Goal: Task Accomplishment & Management: Use online tool/utility

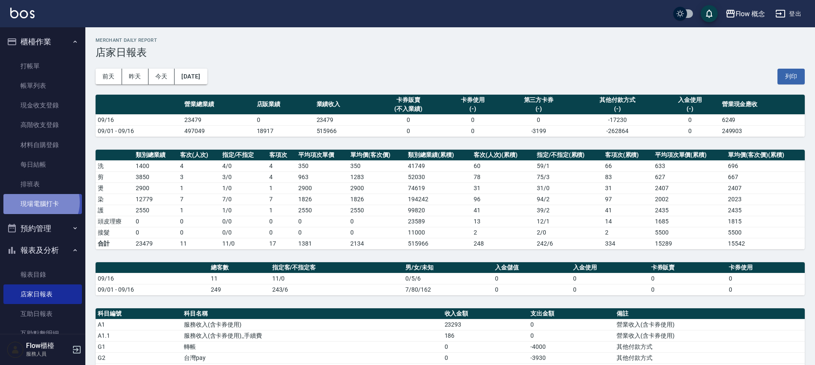
click at [38, 202] on link "現場電腦打卡" at bounding box center [42, 204] width 78 height 20
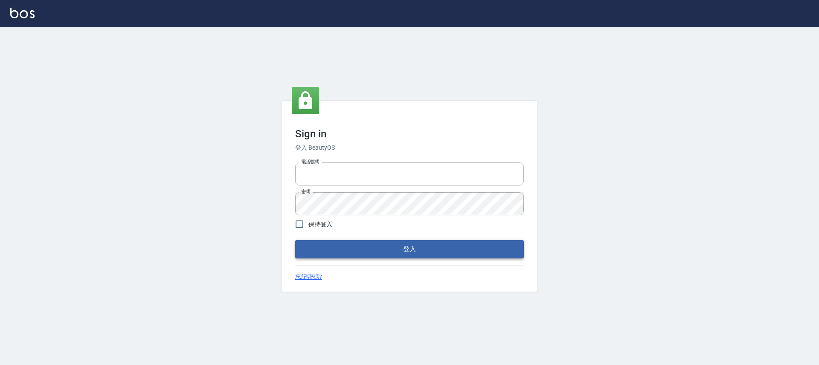
type input "25170116"
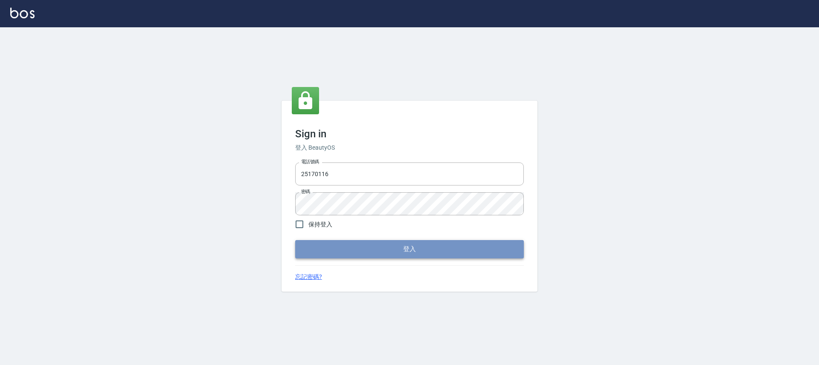
click at [346, 249] on button "登入" at bounding box center [409, 249] width 229 height 18
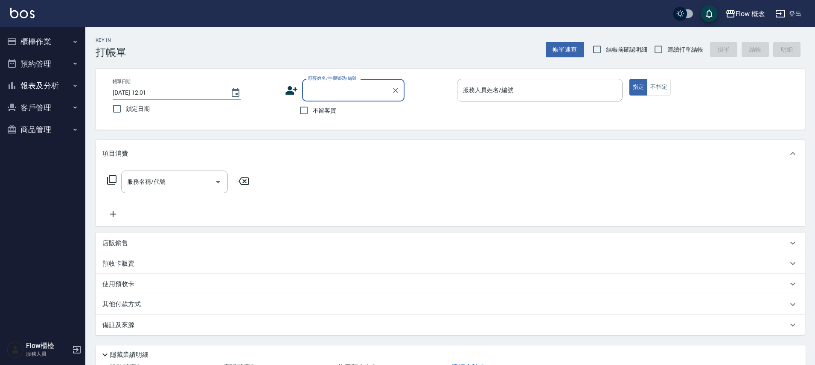
click at [42, 42] on button "櫃檯作業" at bounding box center [42, 42] width 78 height 22
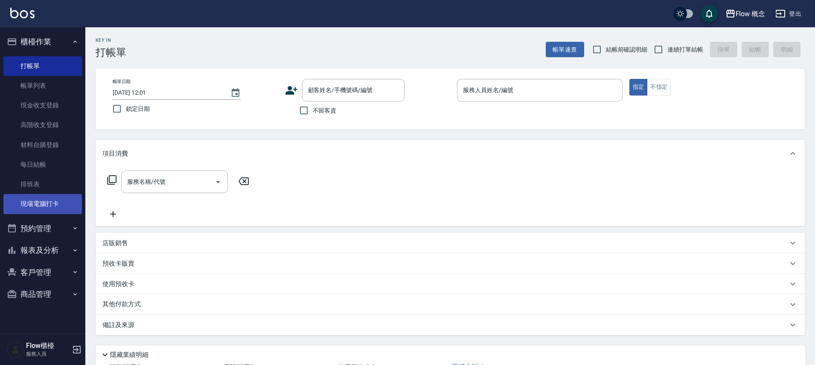
click at [38, 203] on link "現場電腦打卡" at bounding box center [42, 204] width 78 height 20
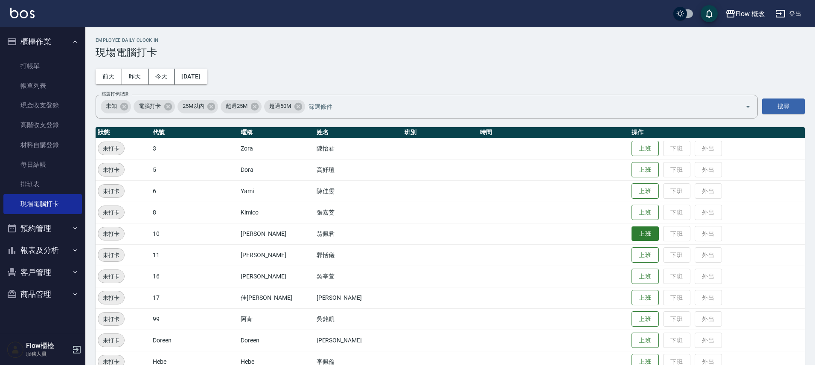
click at [631, 237] on button "上班" at bounding box center [644, 233] width 27 height 15
